Goal: Check status: Check status

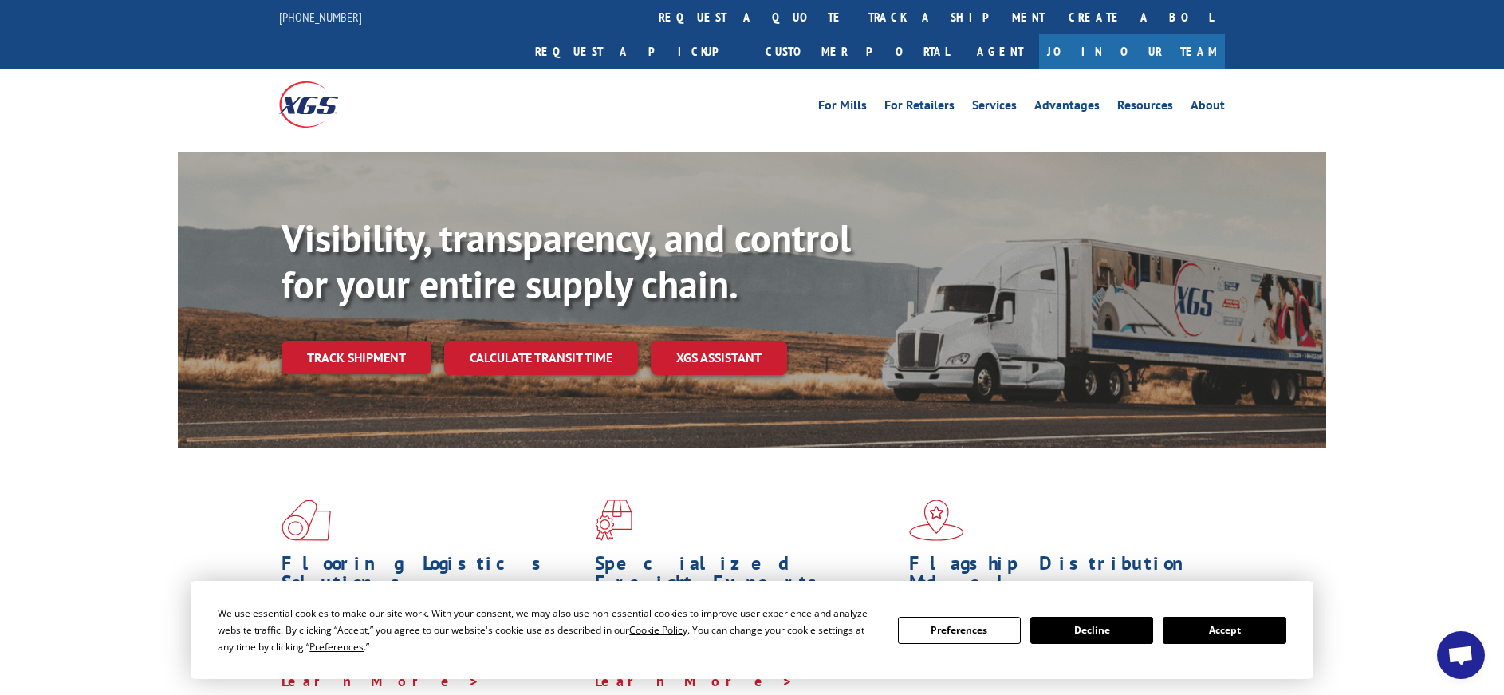
click at [1214, 621] on button "Accept" at bounding box center [1224, 629] width 123 height 27
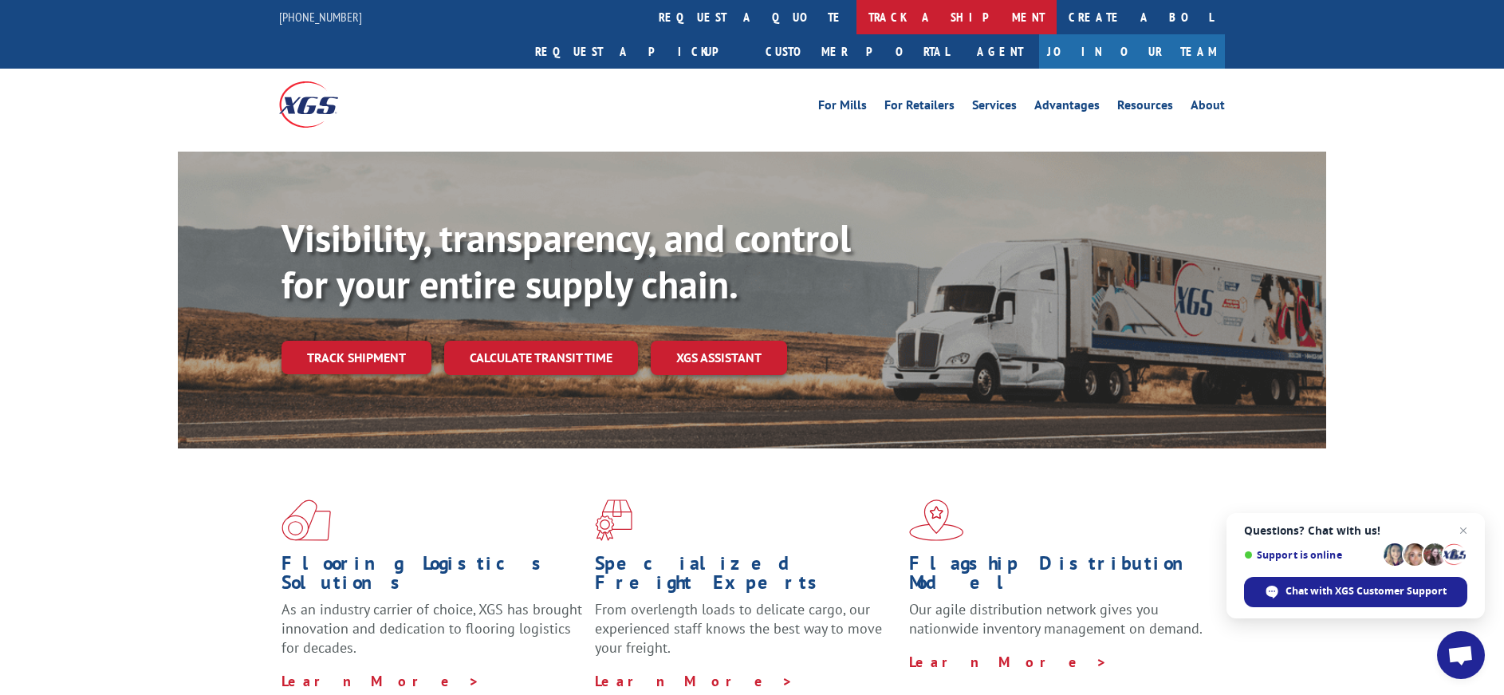
click at [857, 14] on link "track a shipment" at bounding box center [957, 17] width 200 height 34
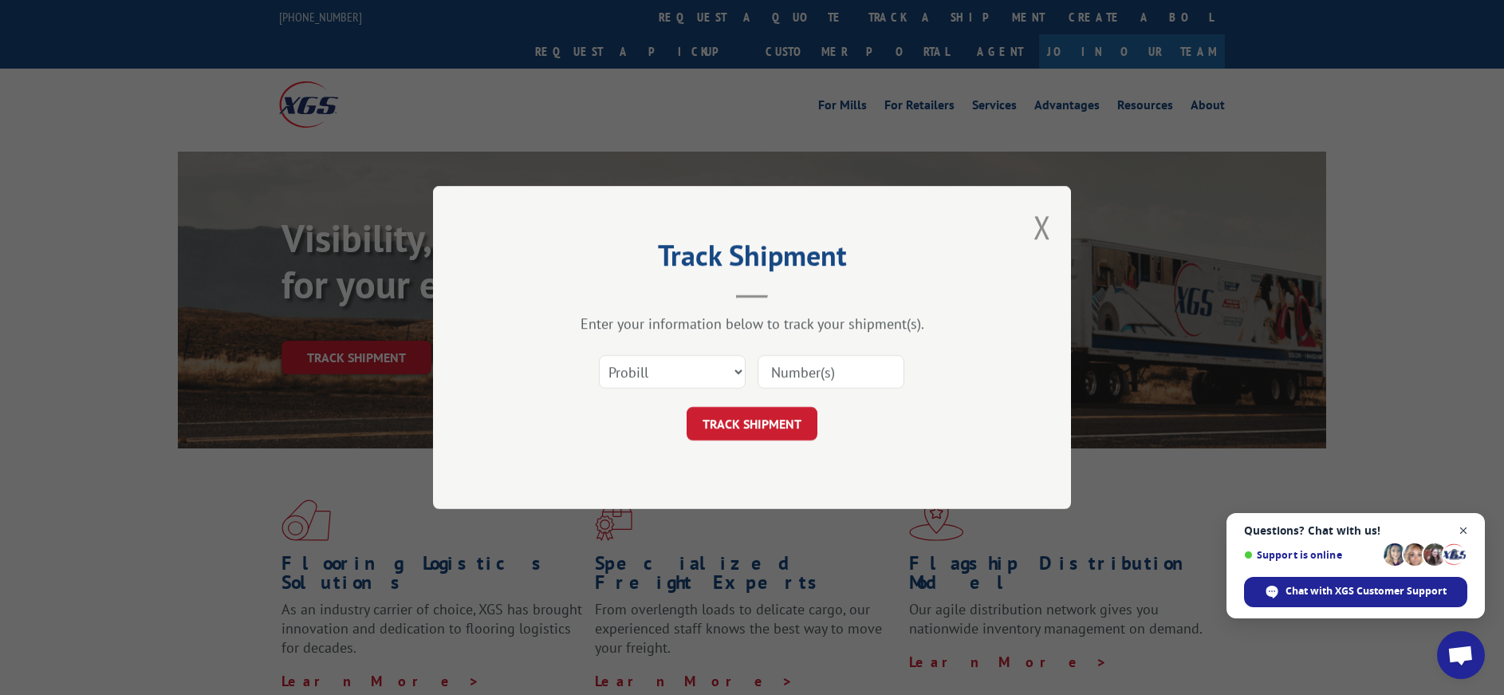
click at [1467, 532] on span "Close chat" at bounding box center [1464, 531] width 20 height 20
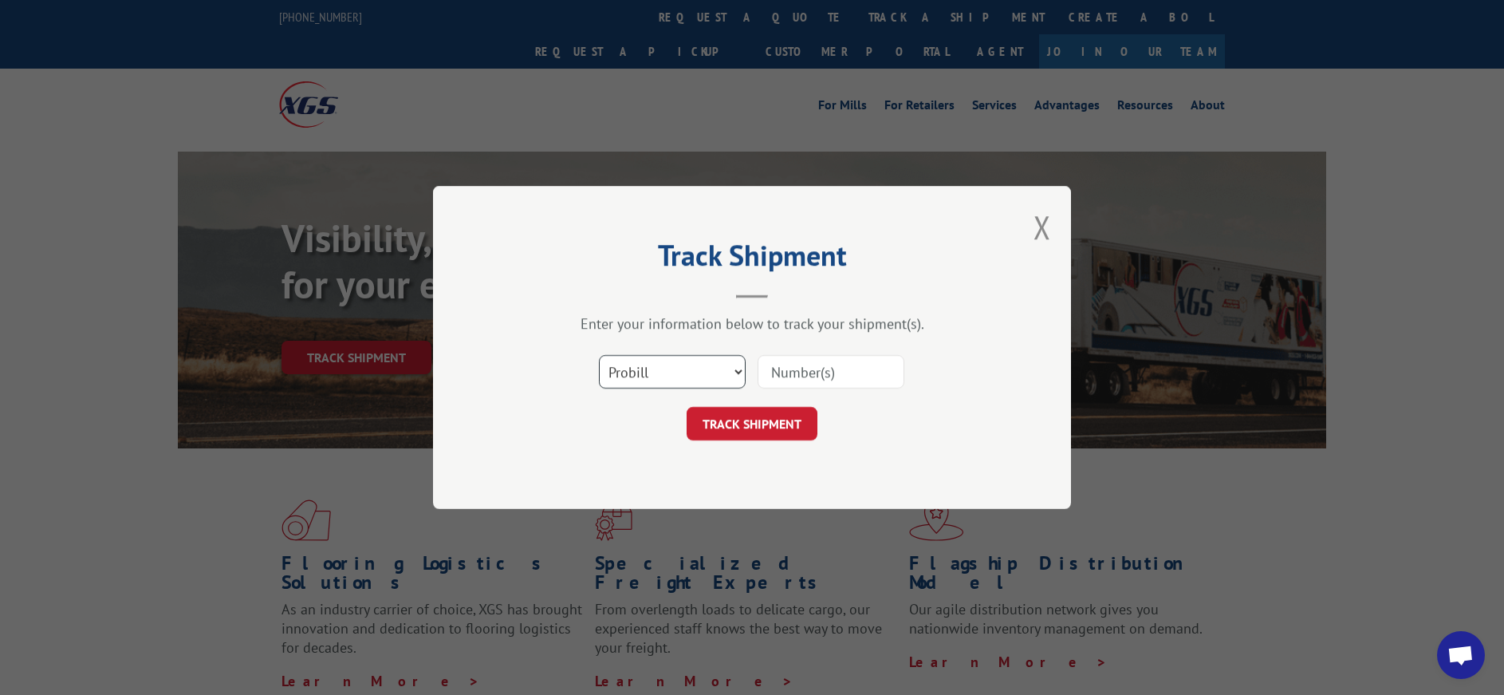
click at [708, 373] on select "Select category... Probill BOL PO" at bounding box center [672, 371] width 147 height 33
select select "po"
click at [599, 355] on select "Select category... Probill BOL PO" at bounding box center [672, 371] width 147 height 33
click at [855, 377] on input at bounding box center [831, 371] width 147 height 33
paste input "89502693"
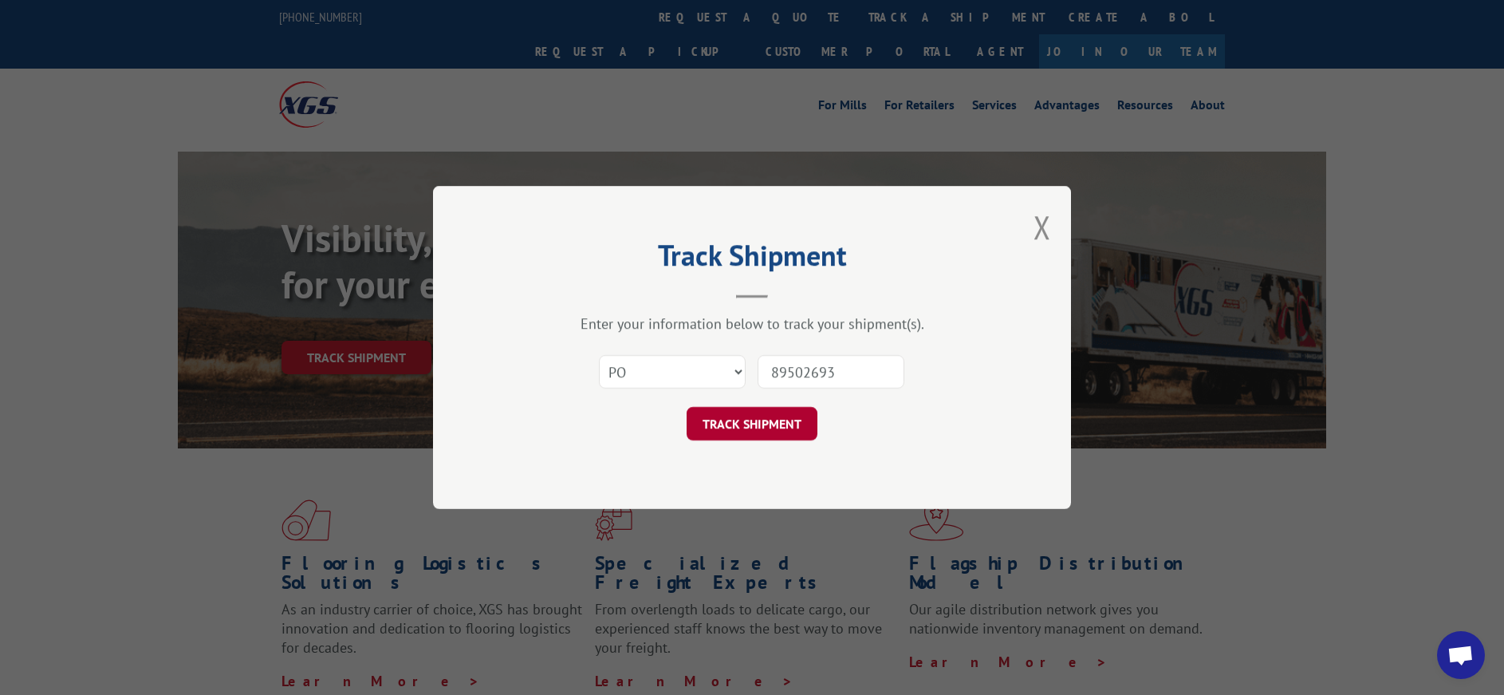
type input "89502693"
click at [723, 421] on button "TRACK SHIPMENT" at bounding box center [752, 423] width 131 height 33
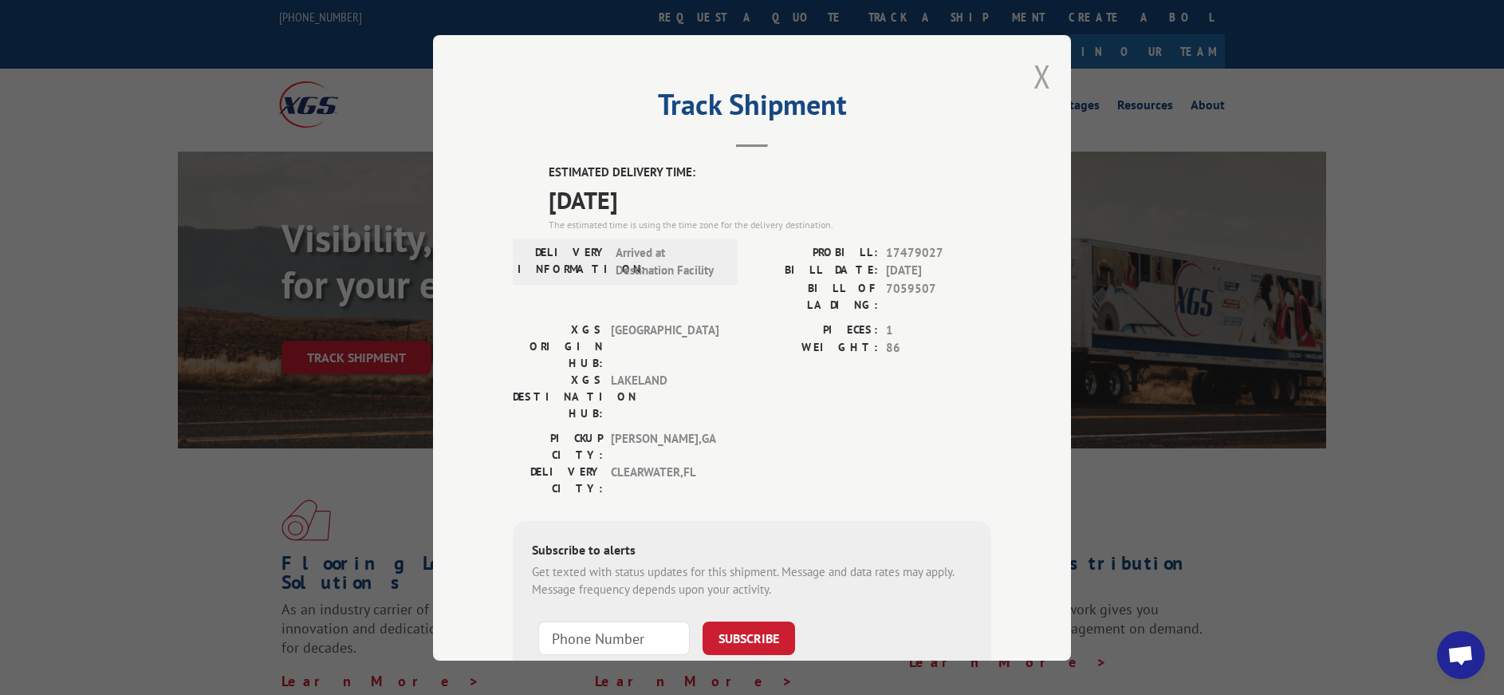
click at [1037, 73] on button "Close modal" at bounding box center [1043, 76] width 18 height 42
